Goal: Check status: Check status

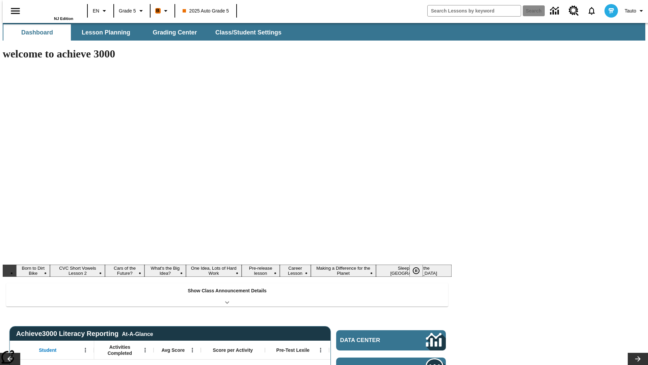
type input "-1"
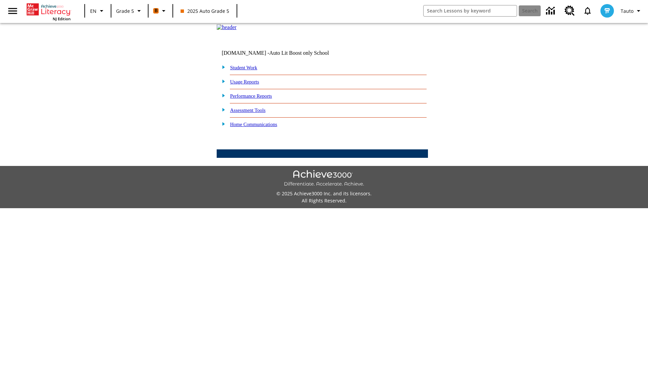
click at [258, 99] on link "Performance Reports" at bounding box center [251, 95] width 42 height 5
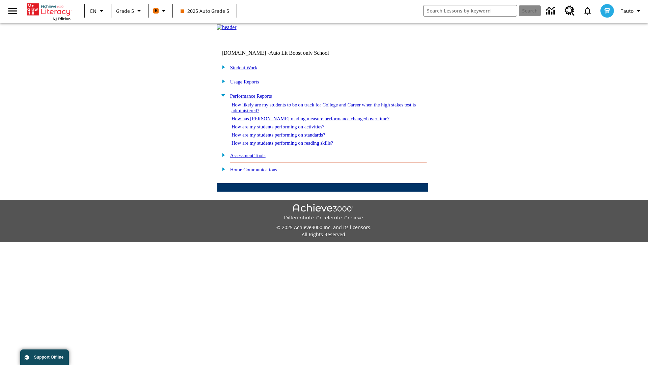
click at [285, 129] on link "How are my students performing on activities?" at bounding box center [278, 126] width 93 height 5
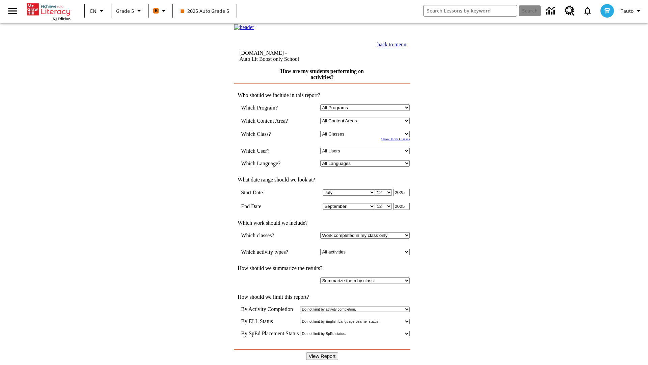
click at [367, 137] on select "Select a Class: All Classes 2025 Auto Grade 5 OL 2025 Auto Grade 6" at bounding box center [364, 134] width 89 height 6
select select "11133131"
